Goal: Task Accomplishment & Management: Manage account settings

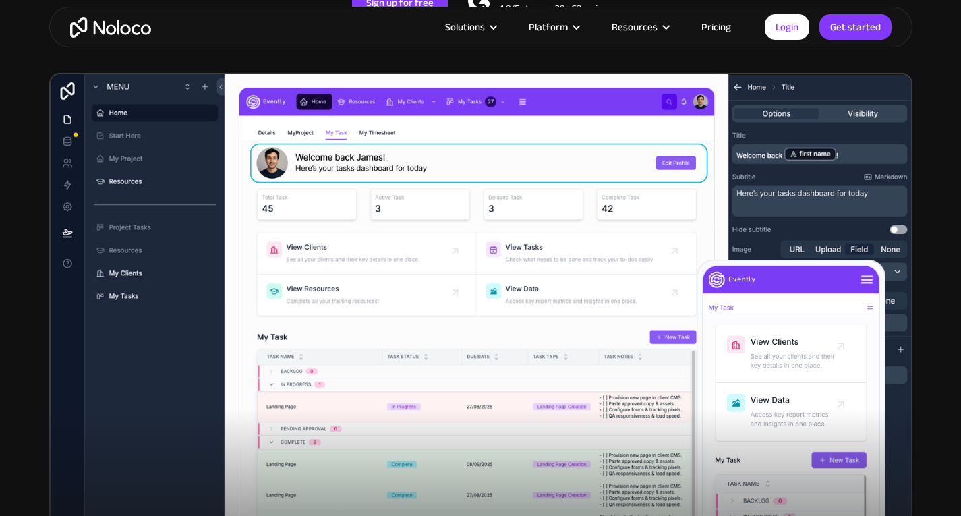
scroll to position [427, 0]
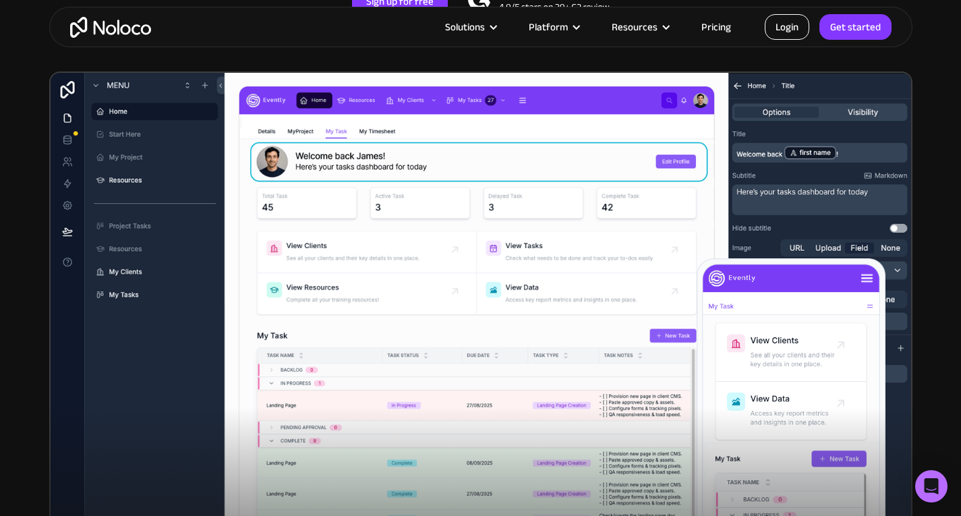
click at [787, 24] on link "Login" at bounding box center [787, 27] width 45 height 26
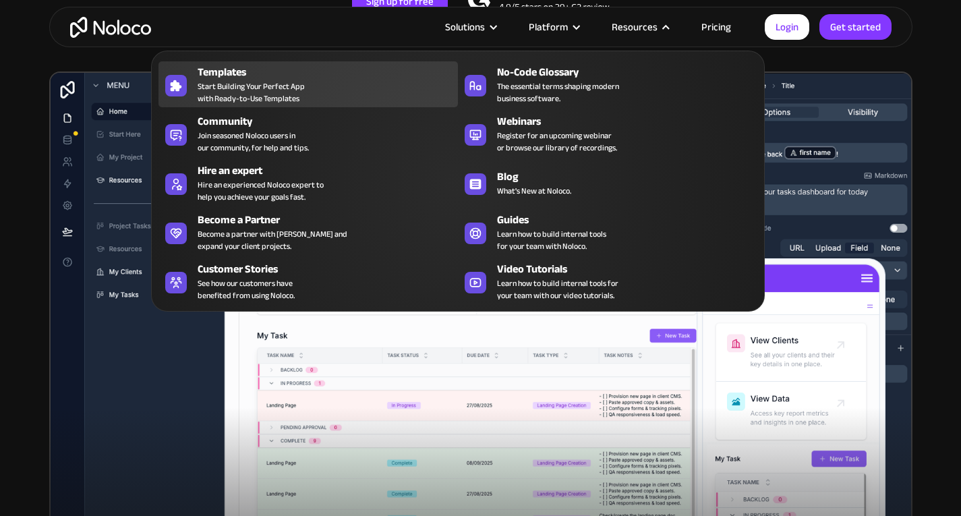
click at [258, 88] on span "Start Building Your Perfect App with Ready-to-Use Templates" at bounding box center [251, 92] width 107 height 24
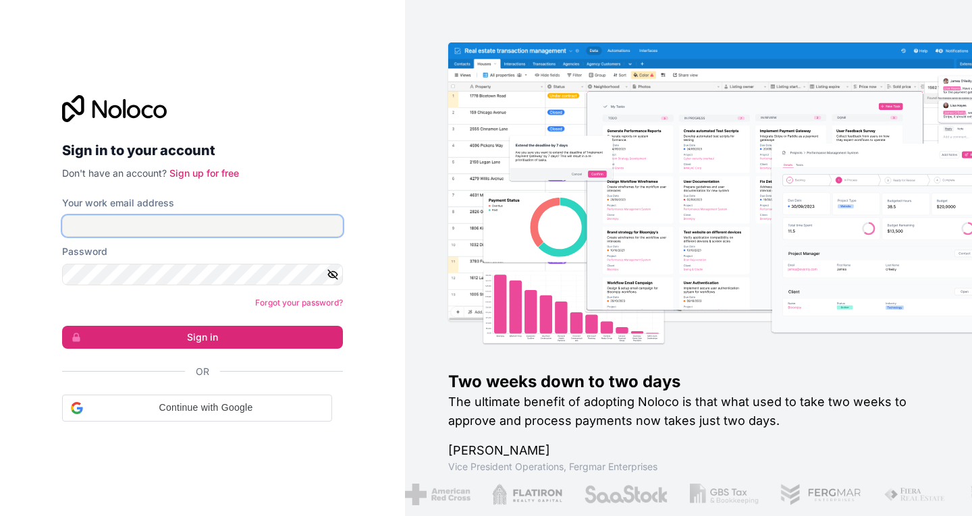
click at [163, 224] on input "Your work email address" at bounding box center [202, 226] width 281 height 22
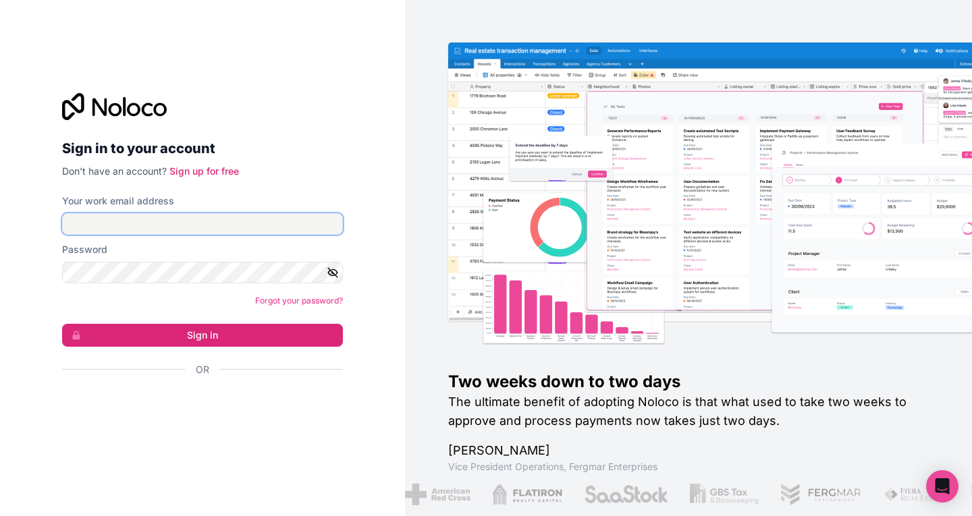
click at [232, 223] on input "Your work email address" at bounding box center [202, 224] width 281 height 22
type input "mitesh@vicit.com"
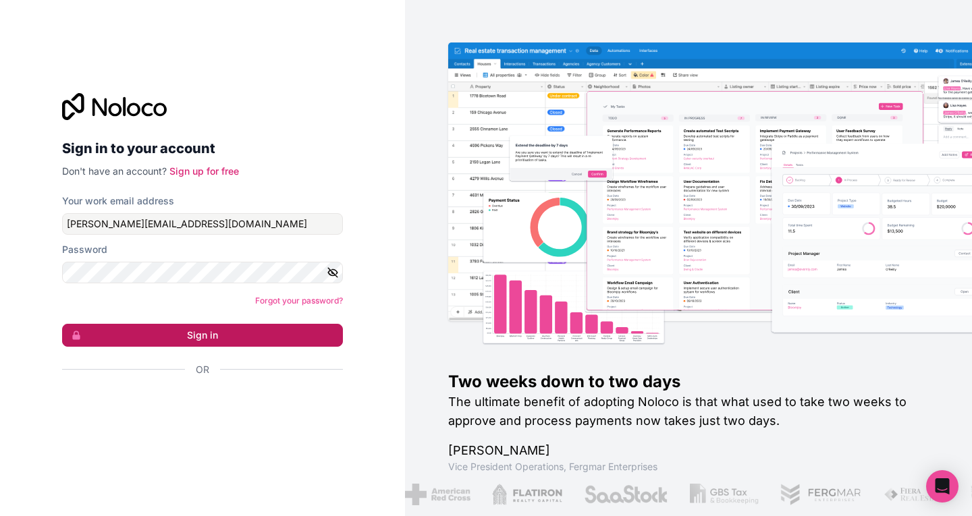
click at [196, 335] on button "Sign in" at bounding box center [202, 335] width 281 height 23
